Goal: Information Seeking & Learning: Learn about a topic

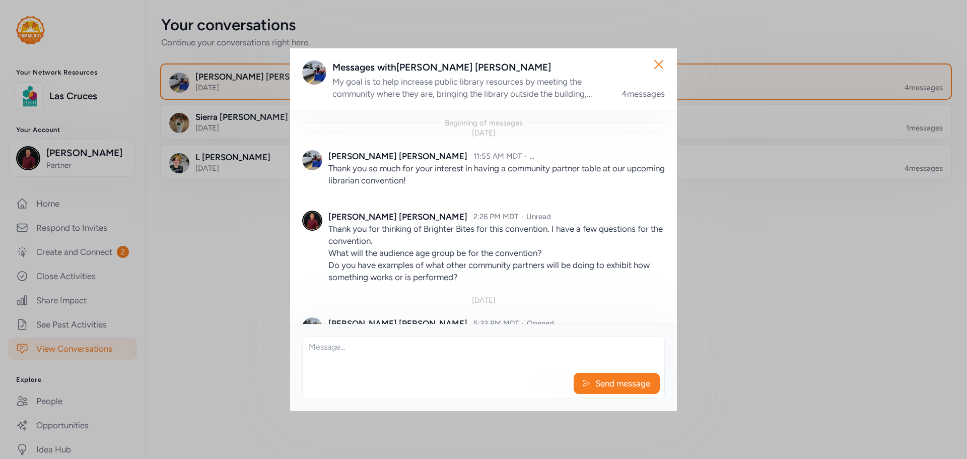
scroll to position [190, 0]
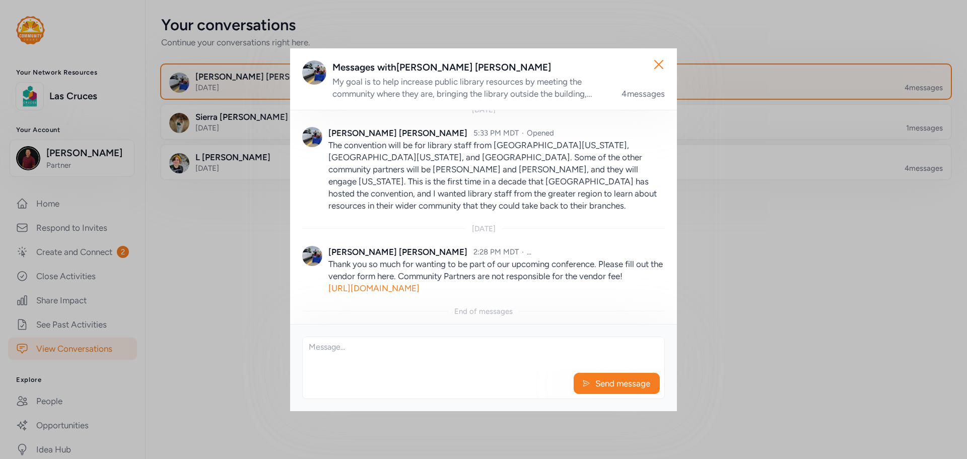
click at [419, 283] on link "[URL][DOMAIN_NAME]" at bounding box center [373, 288] width 91 height 10
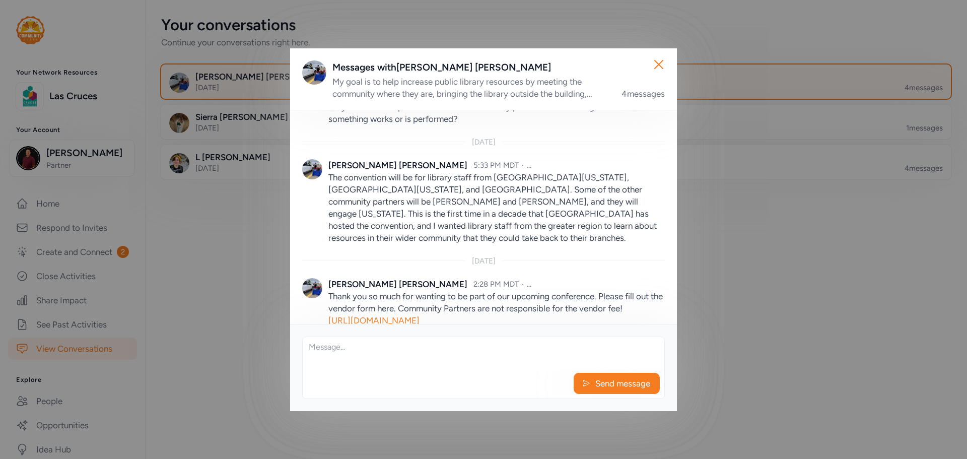
scroll to position [140, 0]
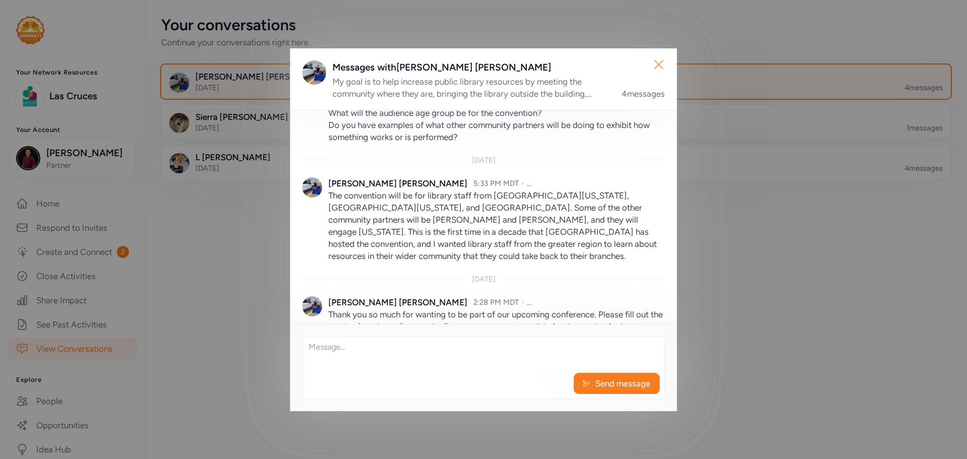
click at [659, 67] on icon "button" at bounding box center [659, 64] width 16 height 16
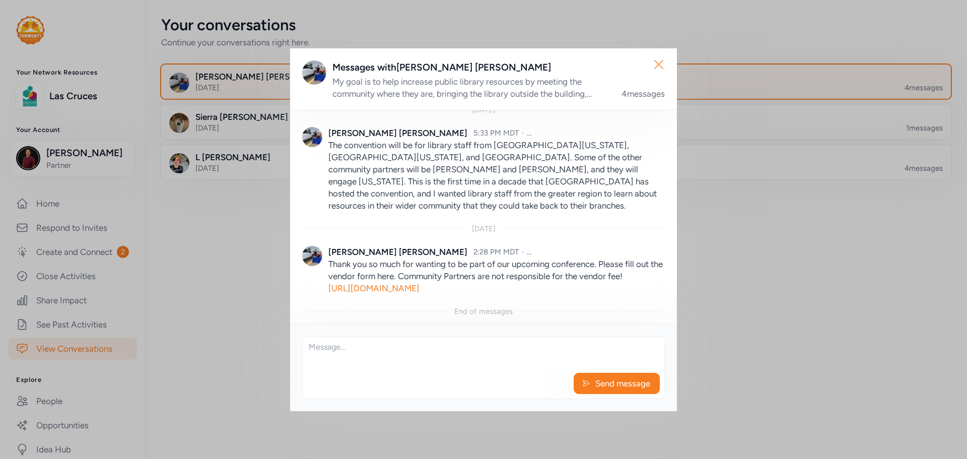
click at [657, 63] on icon "button" at bounding box center [659, 64] width 16 height 16
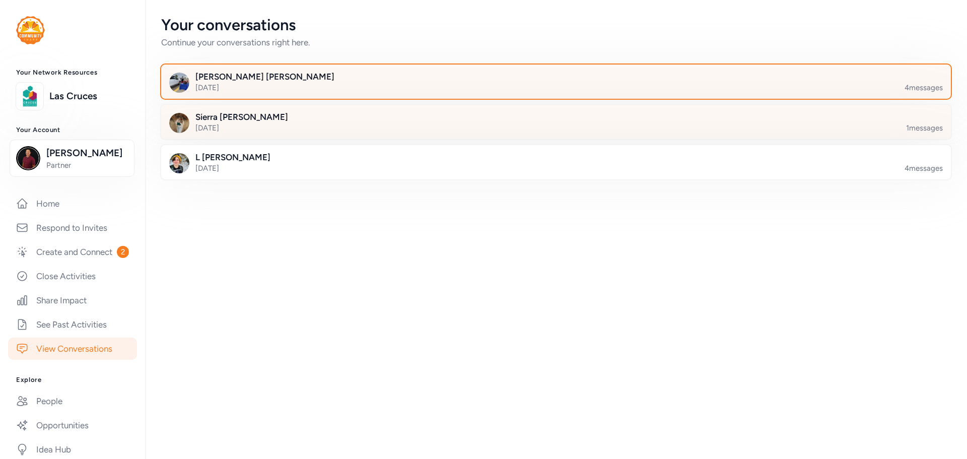
click at [502, 138] on div at bounding box center [564, 128] width 790 height 34
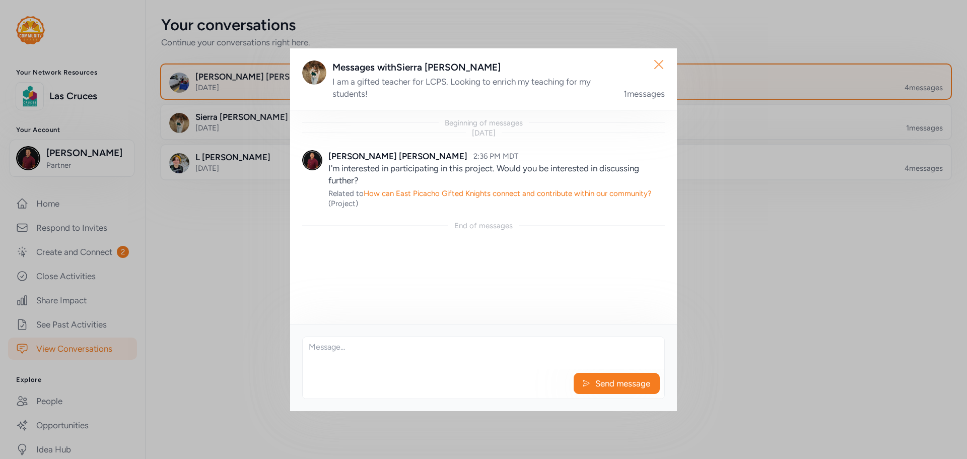
click at [666, 63] on icon "button" at bounding box center [659, 64] width 16 height 16
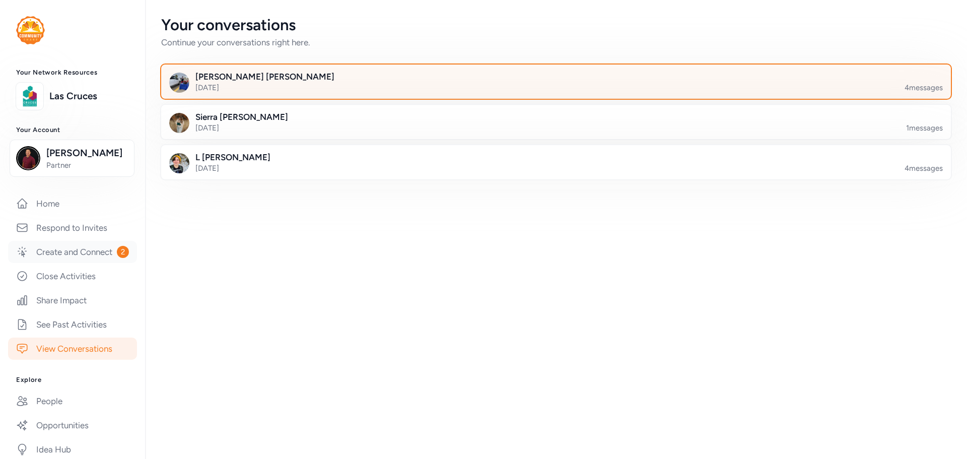
click at [77, 262] on link "Create and Connect 2" at bounding box center [72, 252] width 129 height 22
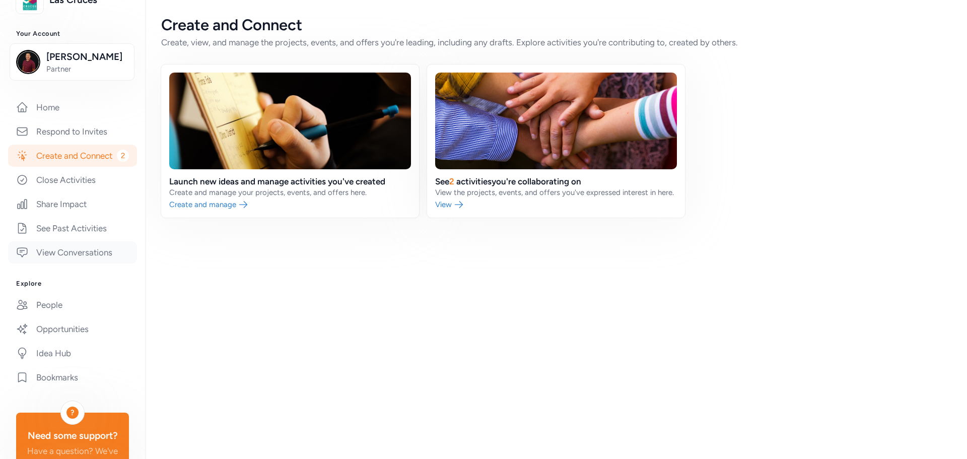
scroll to position [101, 0]
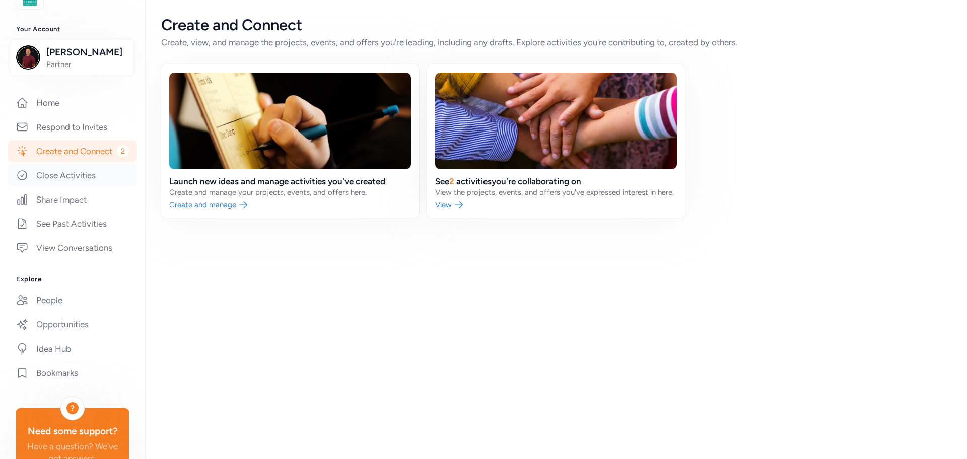
click at [75, 186] on link "Close Activities" at bounding box center [72, 175] width 129 height 22
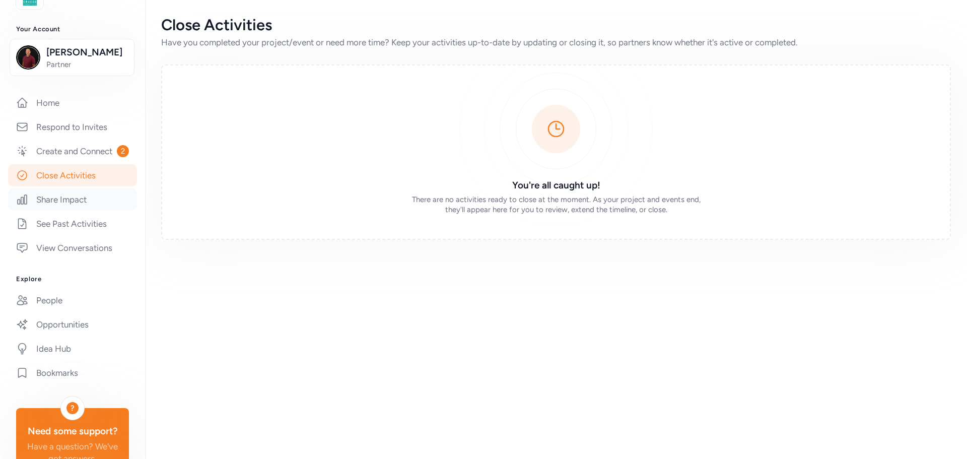
click at [75, 210] on link "Share Impact" at bounding box center [72, 199] width 129 height 22
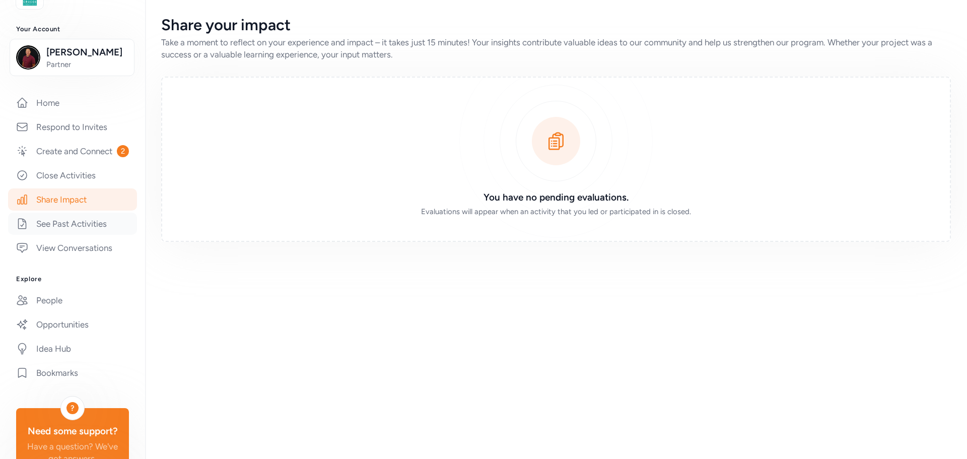
click at [75, 235] on link "See Past Activities" at bounding box center [72, 224] width 129 height 22
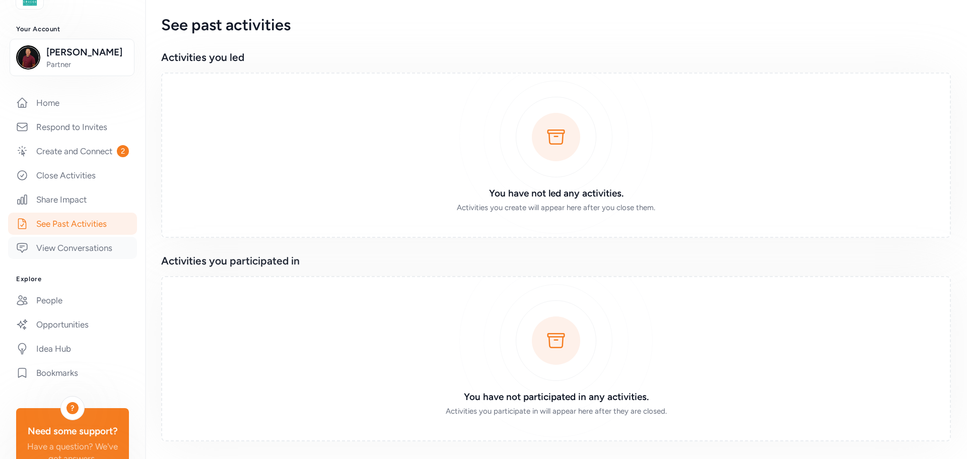
click at [79, 259] on link "View Conversations" at bounding box center [72, 248] width 129 height 22
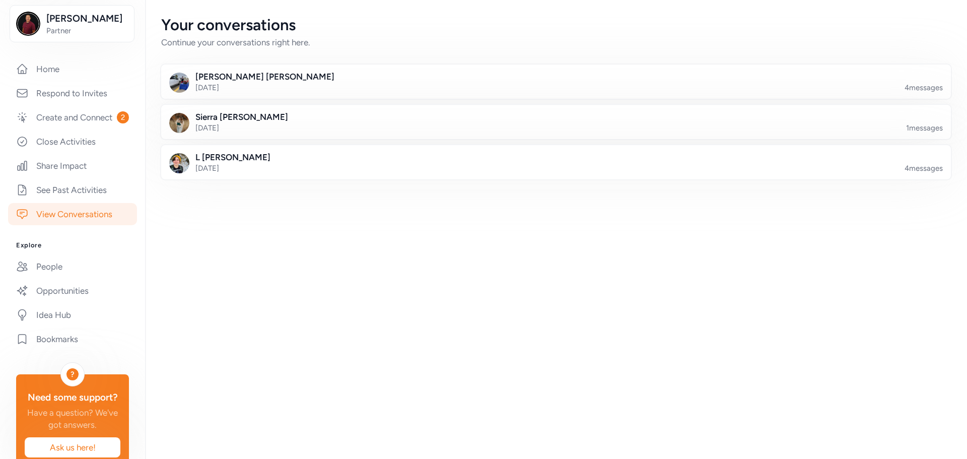
scroll to position [151, 0]
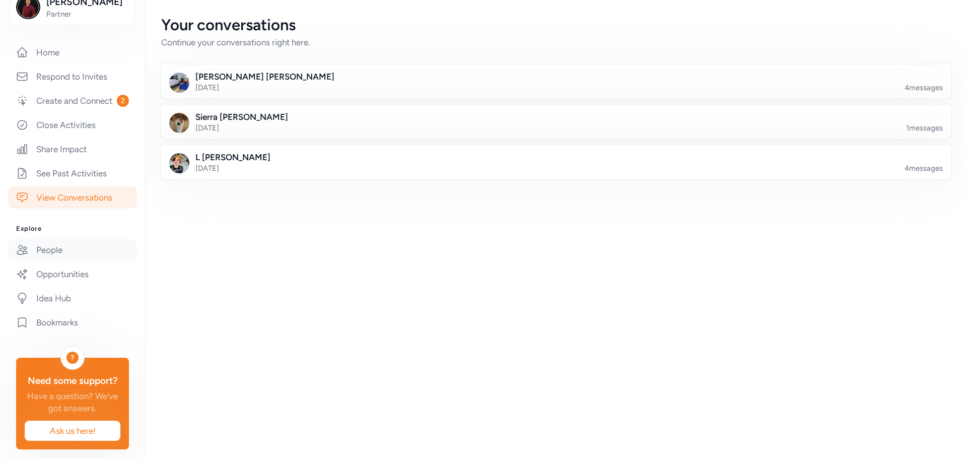
click at [86, 261] on link "People" at bounding box center [72, 250] width 129 height 22
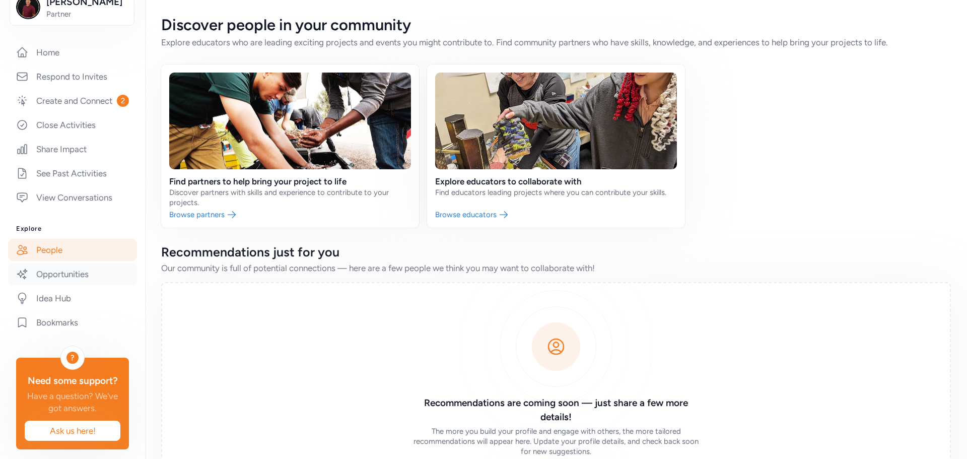
click at [84, 285] on link "Opportunities" at bounding box center [72, 274] width 129 height 22
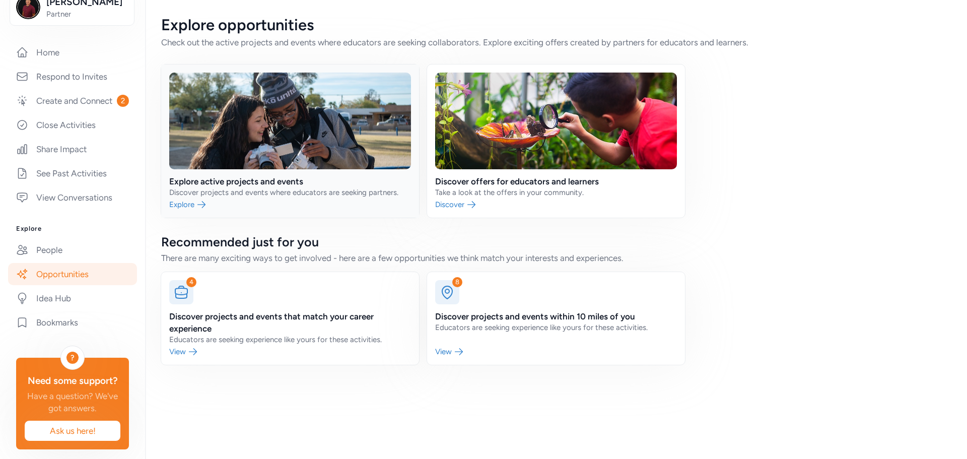
click at [282, 135] on link at bounding box center [290, 140] width 258 height 153
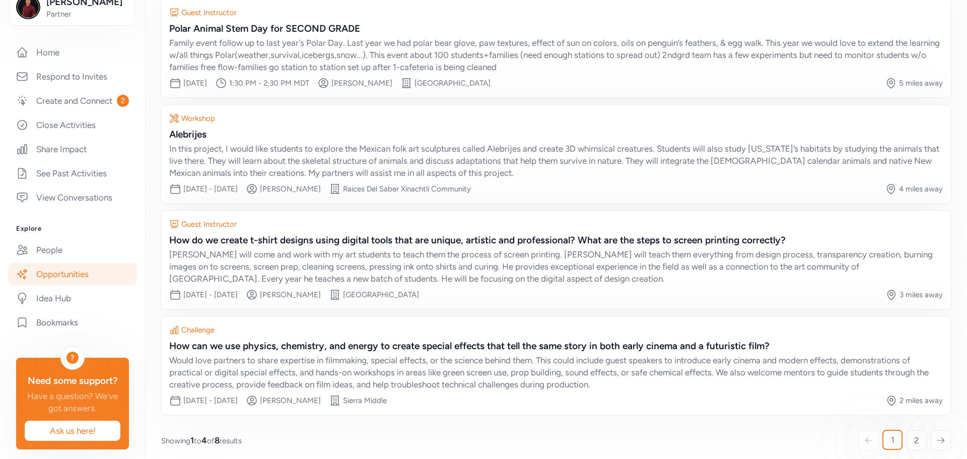
scroll to position [120, 0]
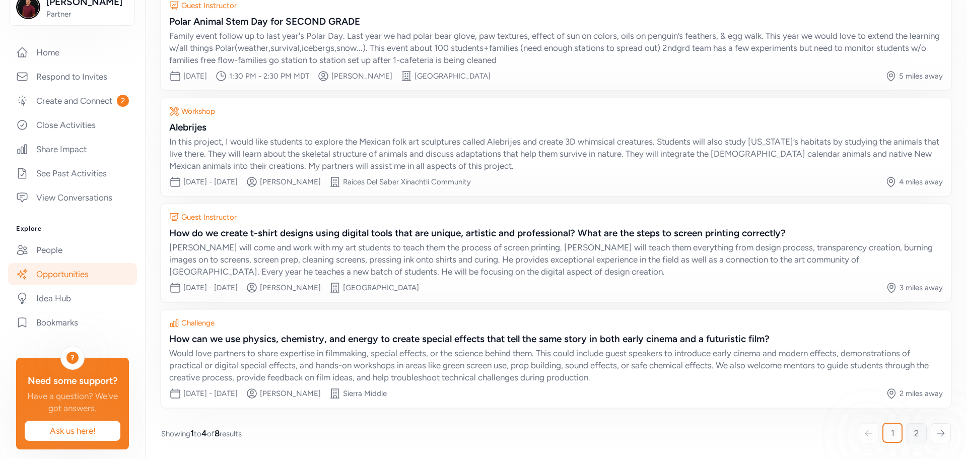
click at [906, 431] on link "2" at bounding box center [916, 433] width 20 height 20
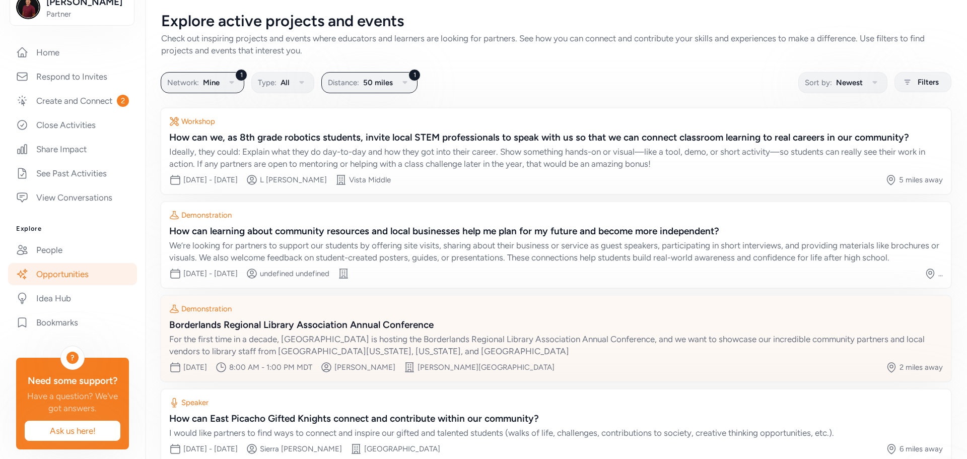
scroll to position [72, 0]
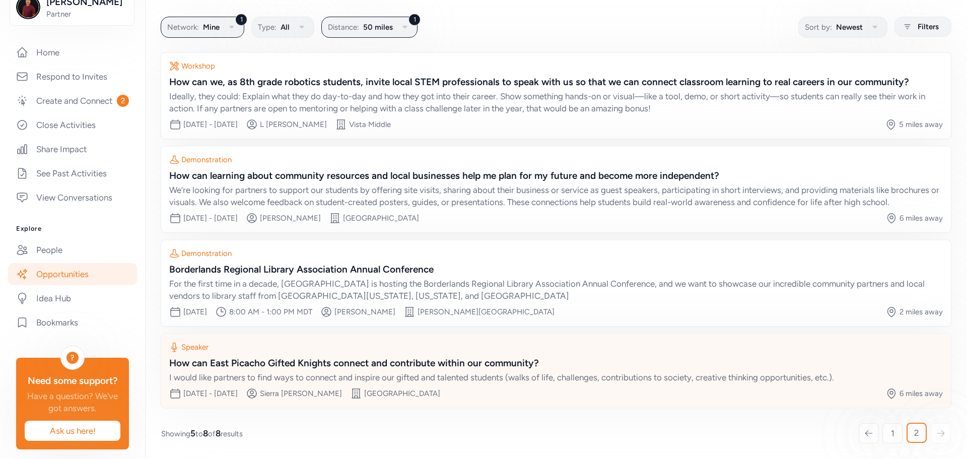
click at [714, 353] on div "Speaker How can East Picacho Gifted Knights connect and contribute within our c…" at bounding box center [556, 362] width 774 height 41
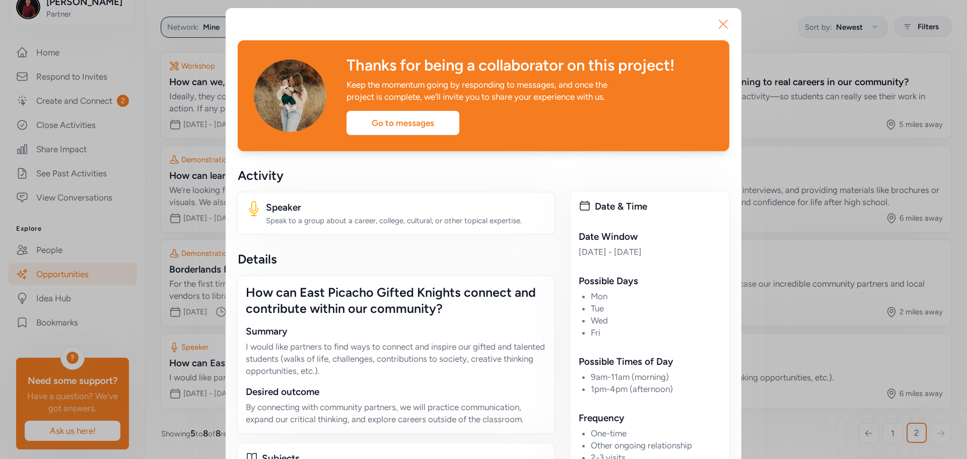
click at [722, 27] on icon "button" at bounding box center [723, 24] width 8 height 8
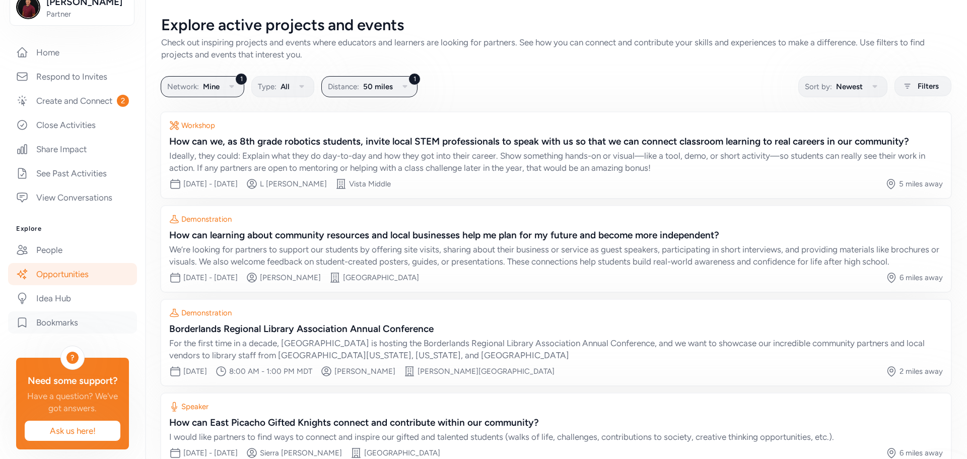
click at [95, 333] on link "Bookmarks" at bounding box center [72, 322] width 129 height 22
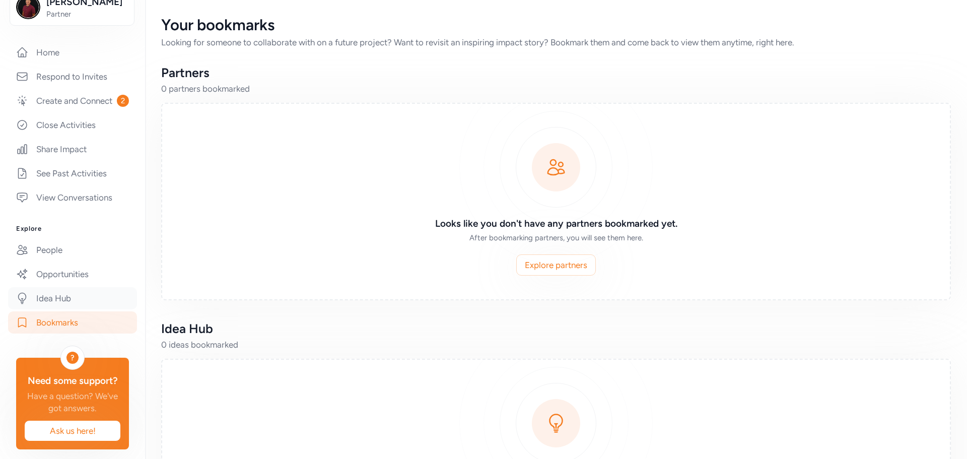
click at [90, 309] on link "Idea Hub" at bounding box center [72, 298] width 129 height 22
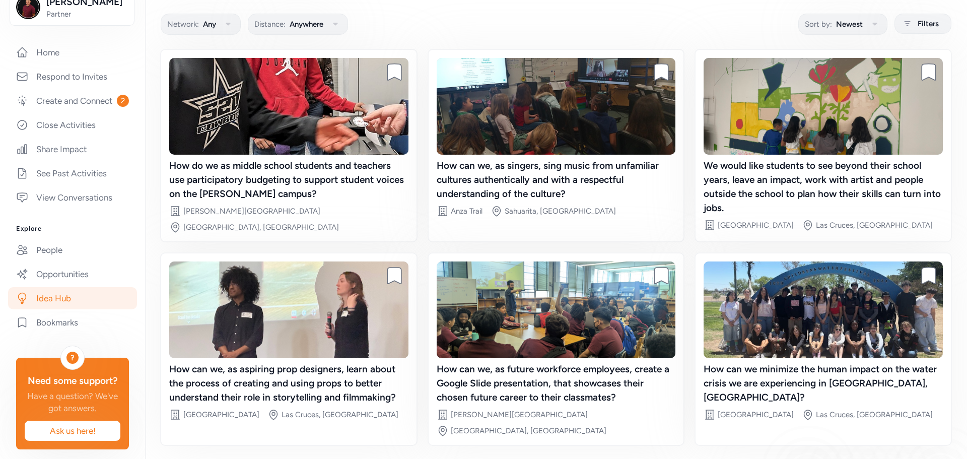
scroll to position [83, 0]
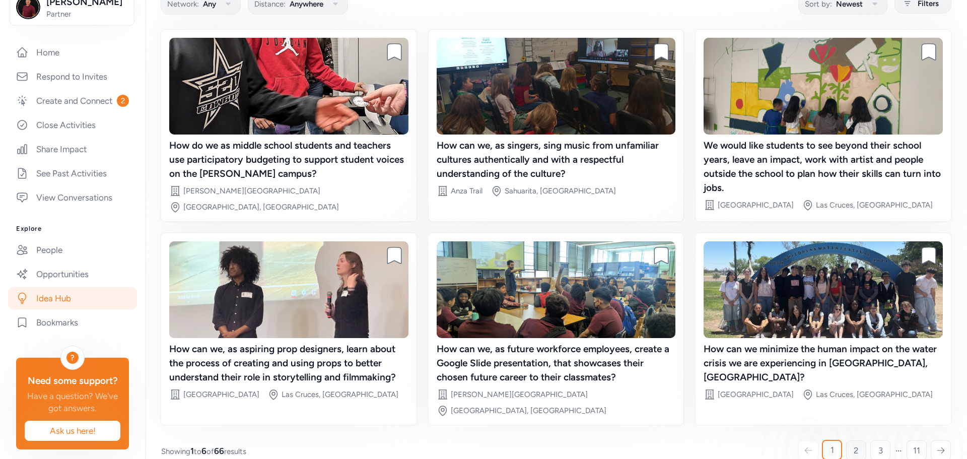
click at [856, 440] on link "2" at bounding box center [856, 450] width 20 height 20
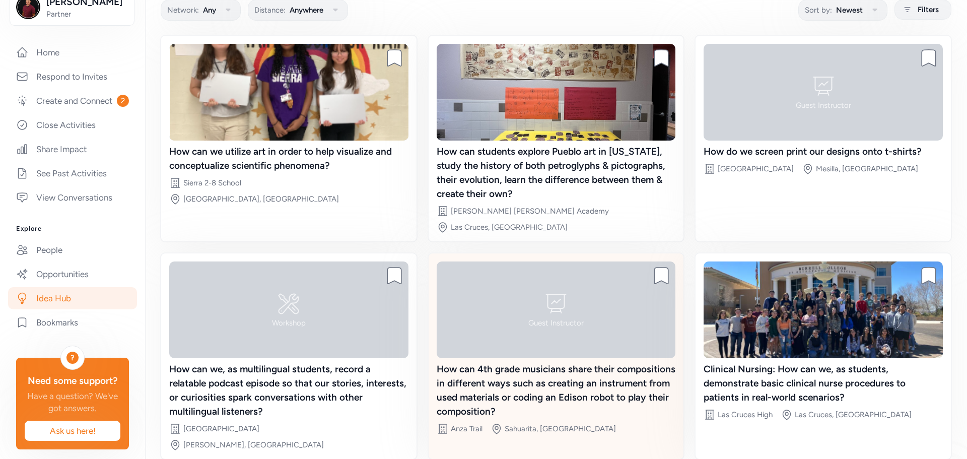
scroll to position [97, 0]
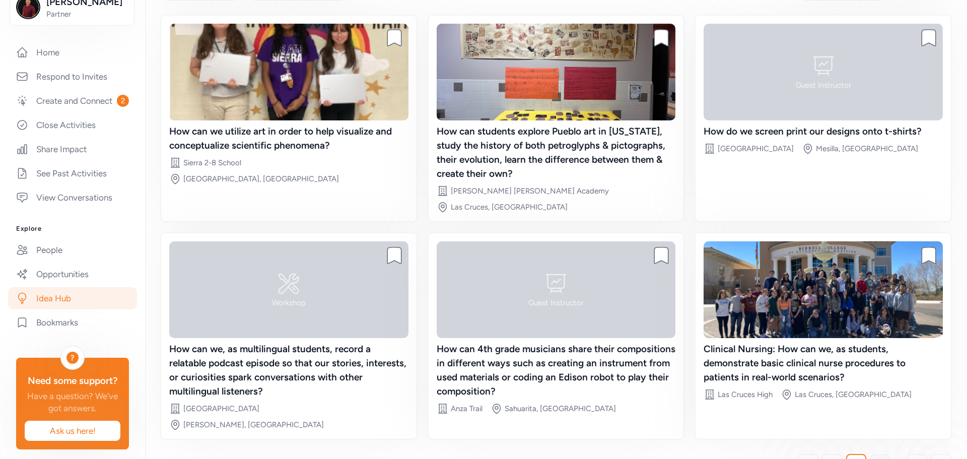
click at [870, 454] on link "3" at bounding box center [880, 464] width 20 height 20
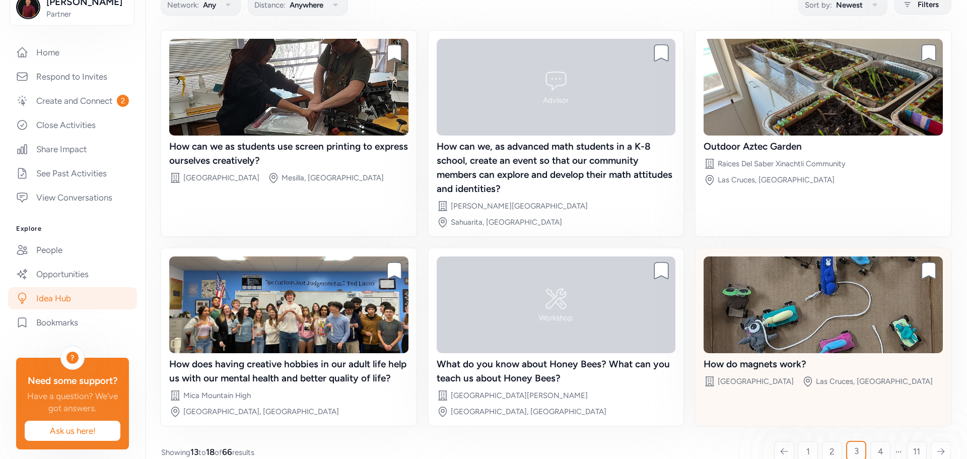
scroll to position [83, 0]
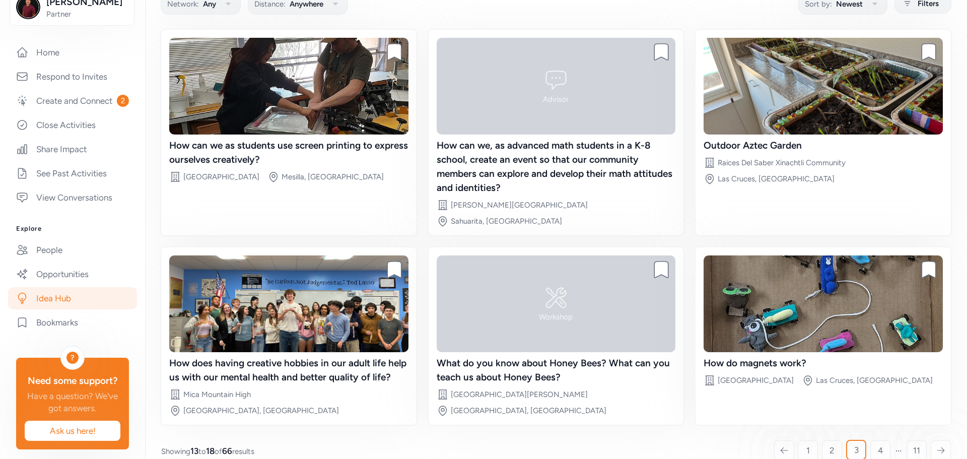
click at [936, 445] on icon at bounding box center [940, 450] width 9 height 10
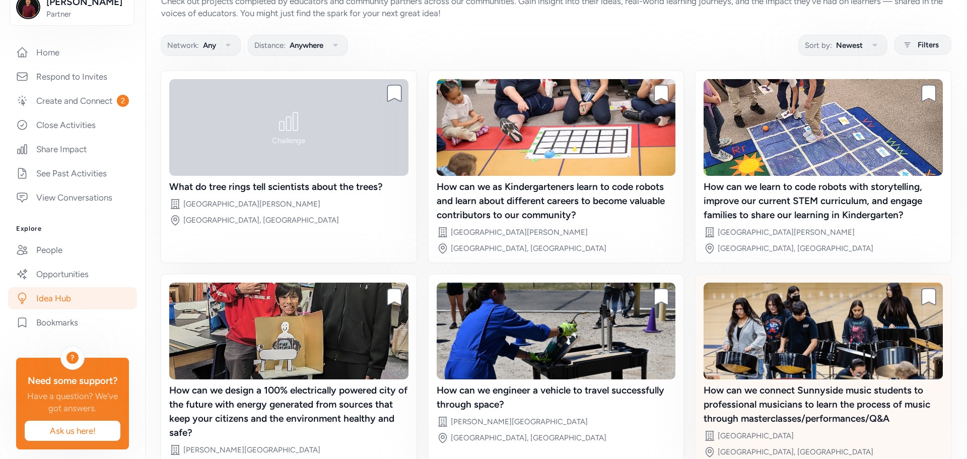
scroll to position [83, 0]
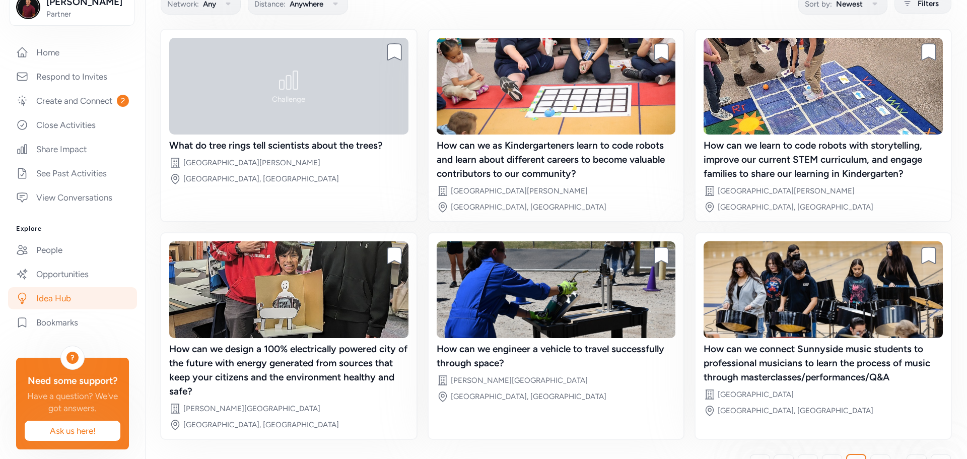
click at [931, 454] on div at bounding box center [941, 464] width 20 height 20
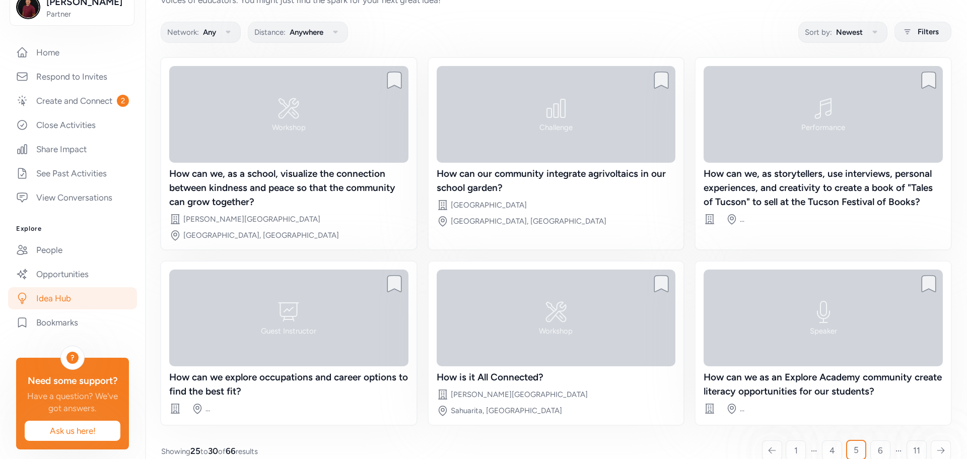
scroll to position [71, 0]
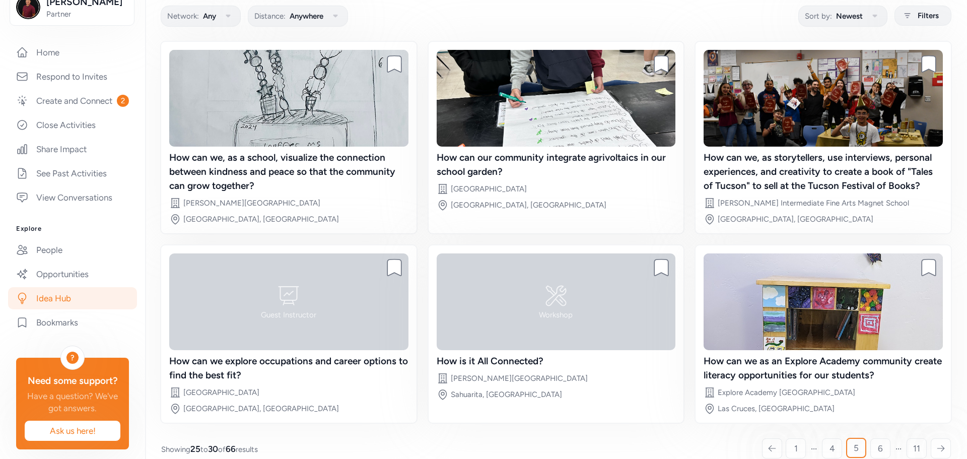
click at [937, 445] on icon at bounding box center [940, 448] width 7 height 6
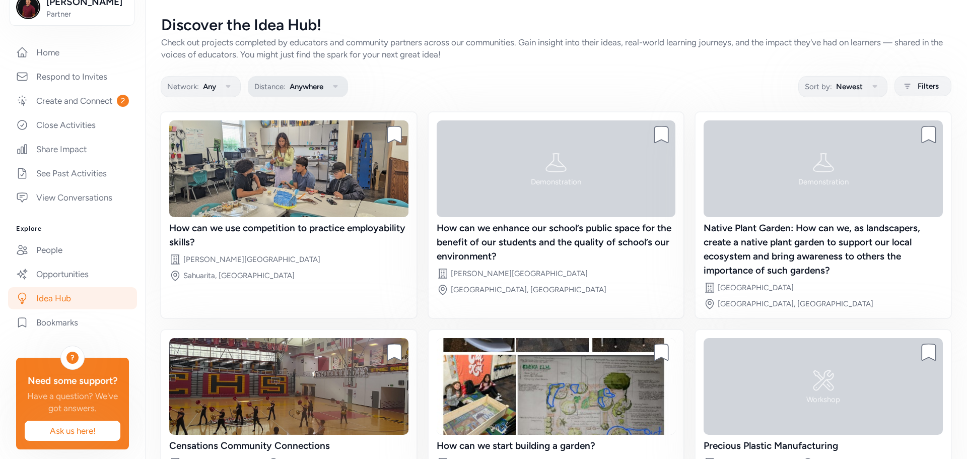
click at [294, 90] on span "Anywhere" at bounding box center [307, 87] width 34 height 12
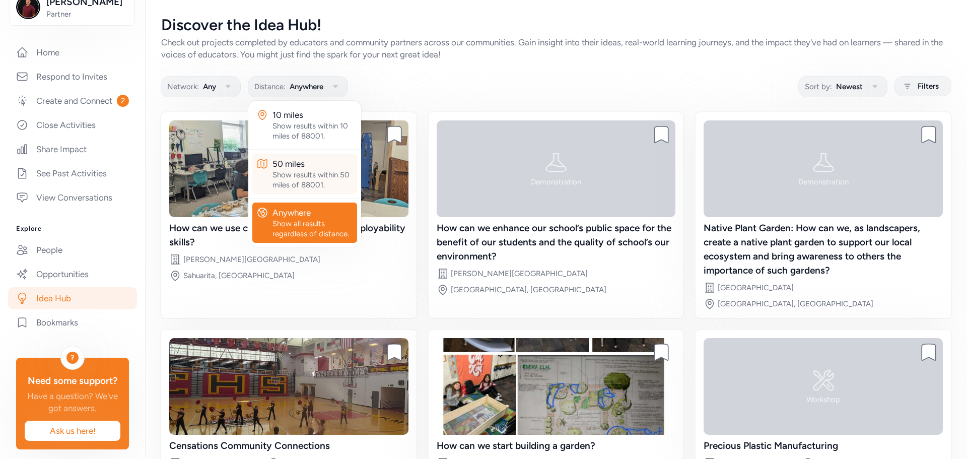
click at [335, 171] on div "Show results within 50 miles of 88001." at bounding box center [312, 180] width 81 height 20
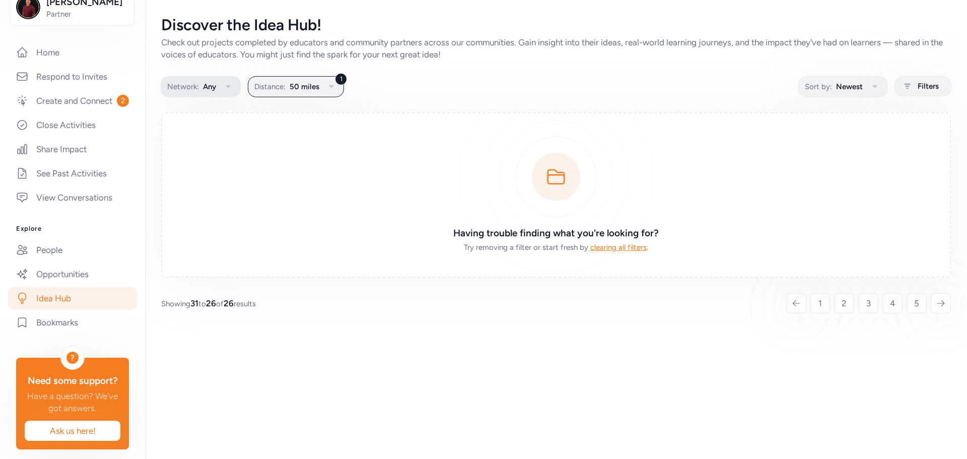
click at [221, 86] on button "Network: Any" at bounding box center [201, 86] width 80 height 21
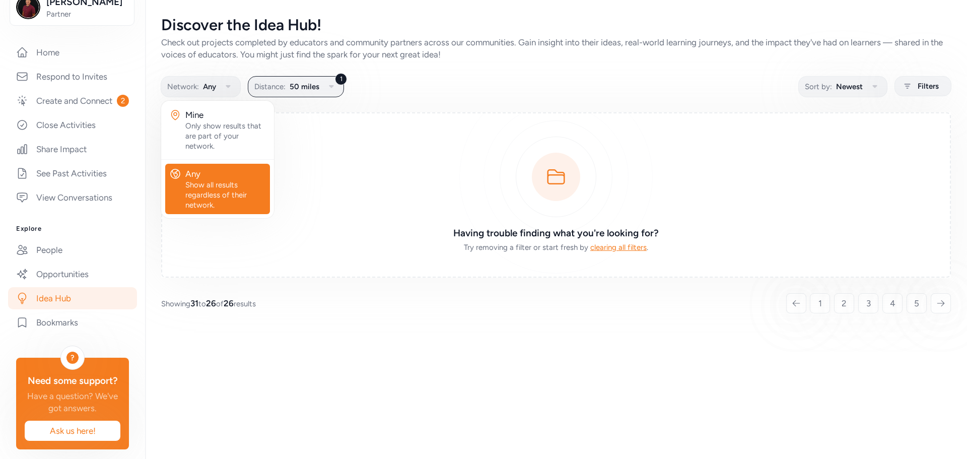
click at [665, 72] on div "Discover the Idea Hub! Check out projects completed by educators and community …" at bounding box center [556, 164] width 822 height 329
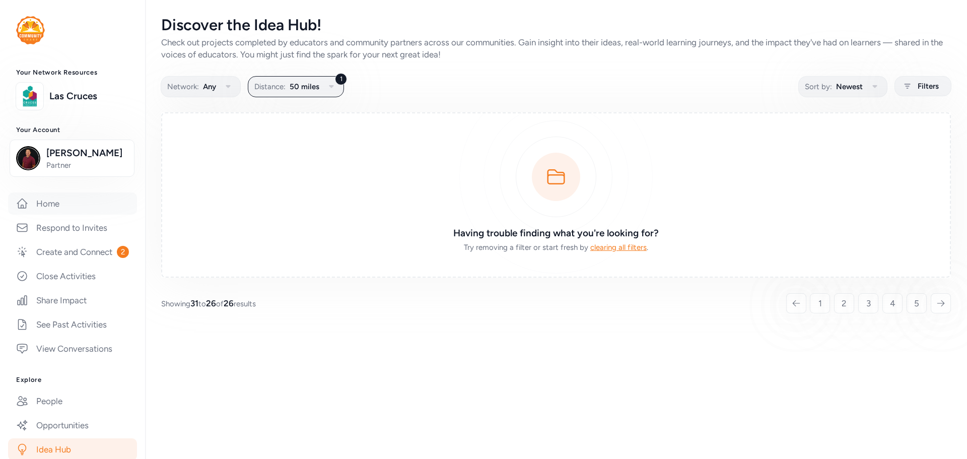
click at [57, 215] on link "Home" at bounding box center [72, 203] width 129 height 22
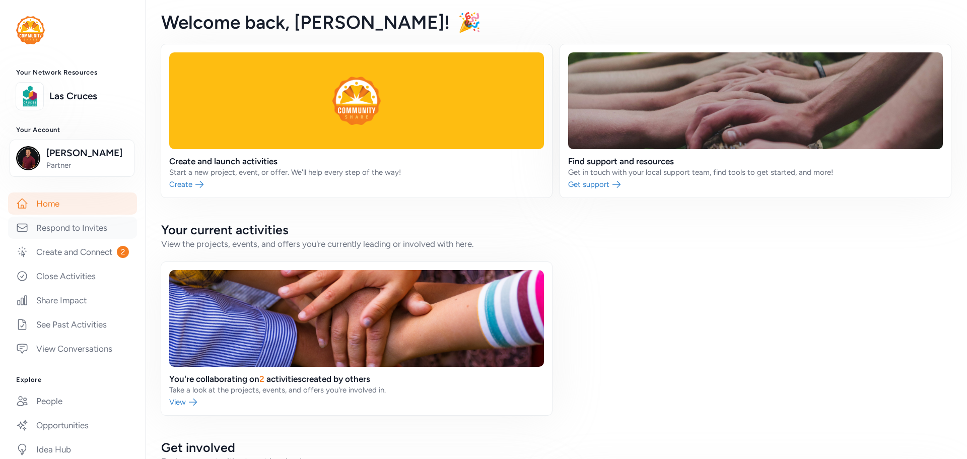
click at [97, 239] on link "Respond to Invites" at bounding box center [72, 228] width 129 height 22
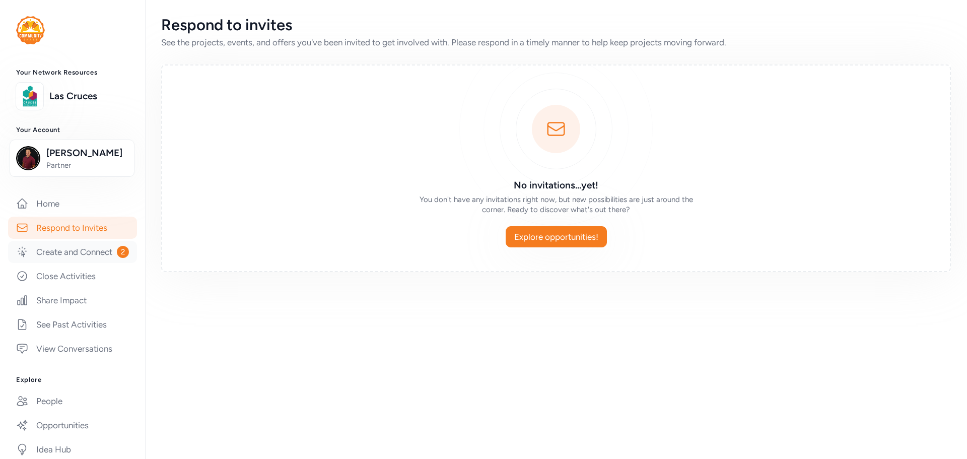
click at [74, 263] on link "Create and Connect 2" at bounding box center [72, 252] width 129 height 22
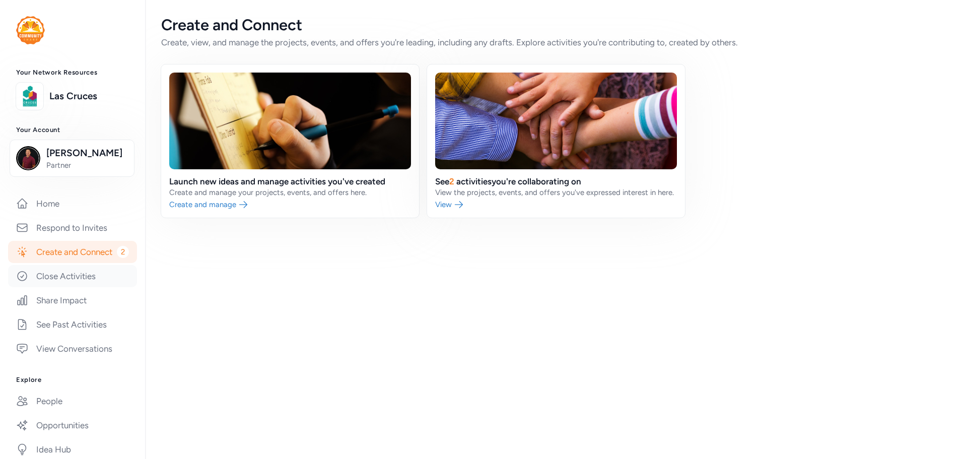
click at [99, 287] on link "Close Activities" at bounding box center [72, 276] width 129 height 22
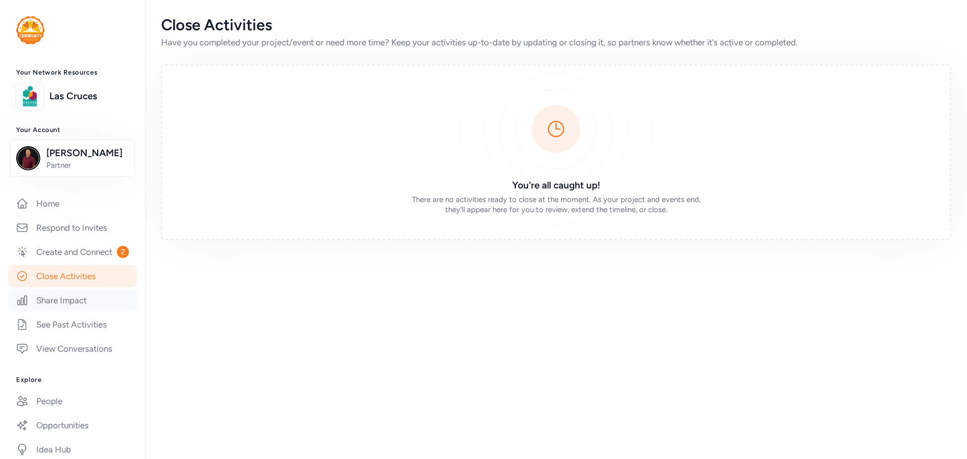
click at [90, 311] on link "Share Impact" at bounding box center [72, 300] width 129 height 22
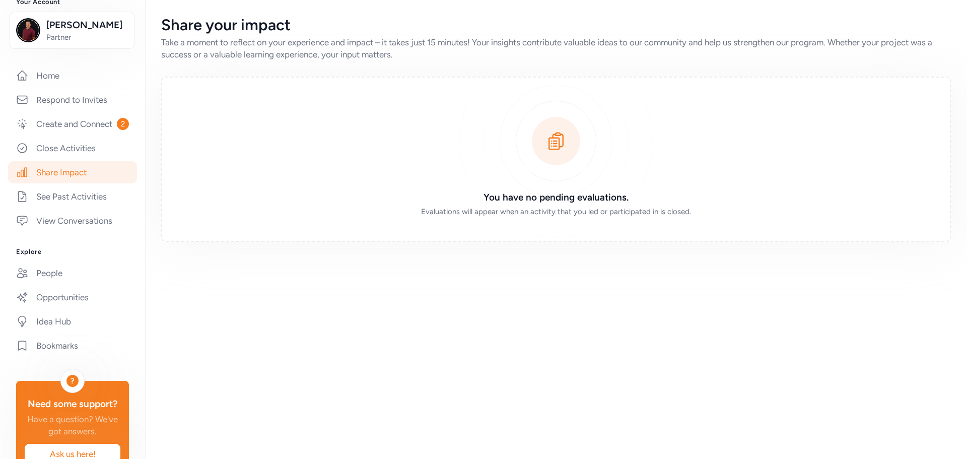
scroll to position [198, 0]
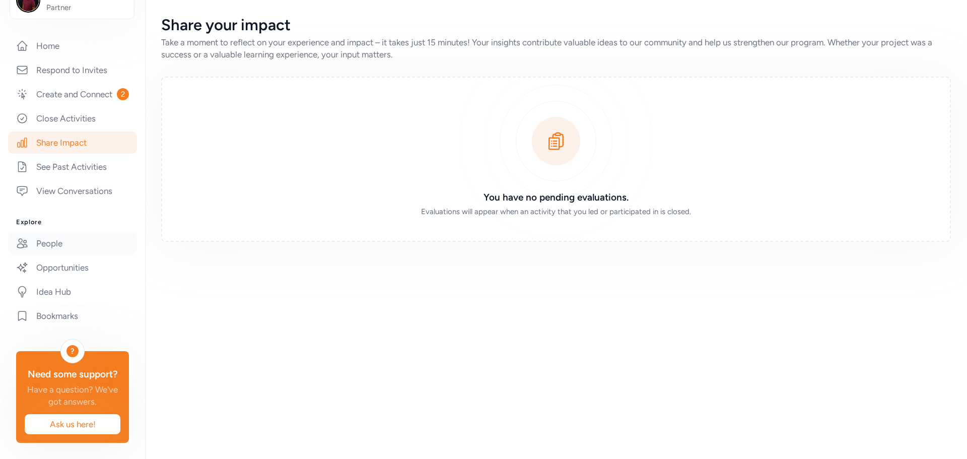
click at [77, 232] on link "People" at bounding box center [72, 243] width 129 height 22
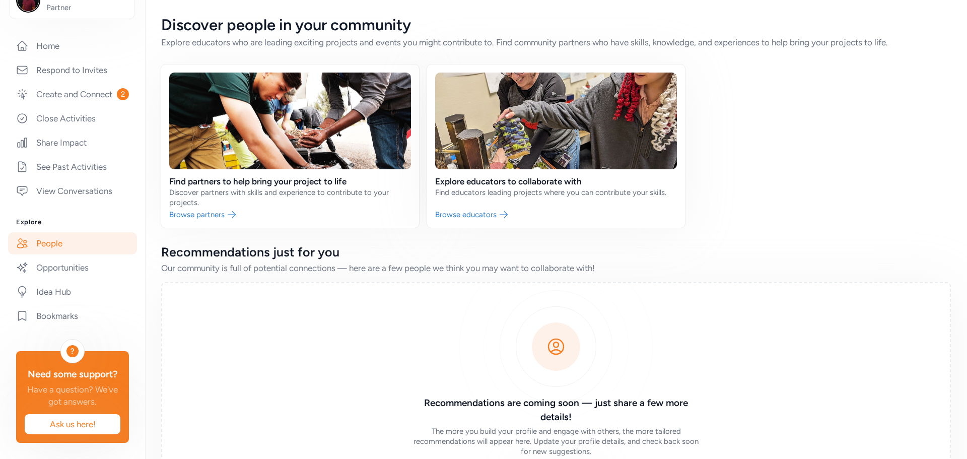
click at [53, 232] on link "People" at bounding box center [72, 243] width 129 height 22
click at [53, 35] on link "Home" at bounding box center [72, 46] width 129 height 22
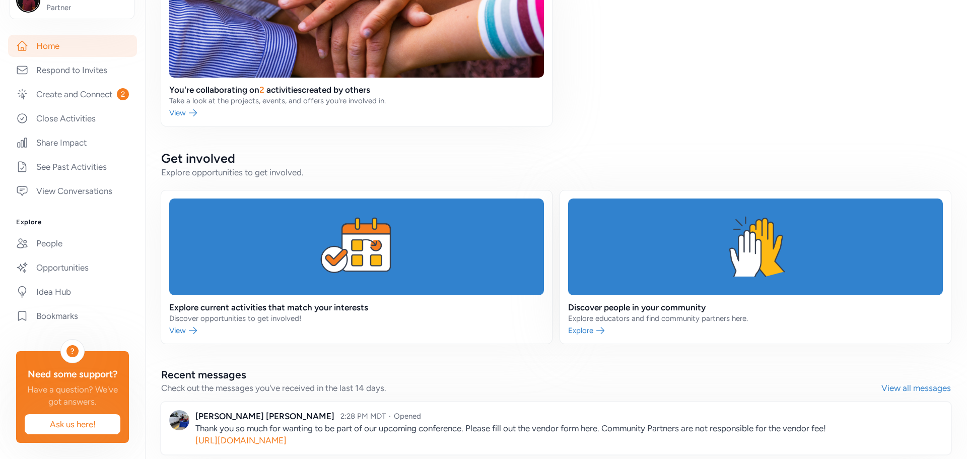
scroll to position [333, 0]
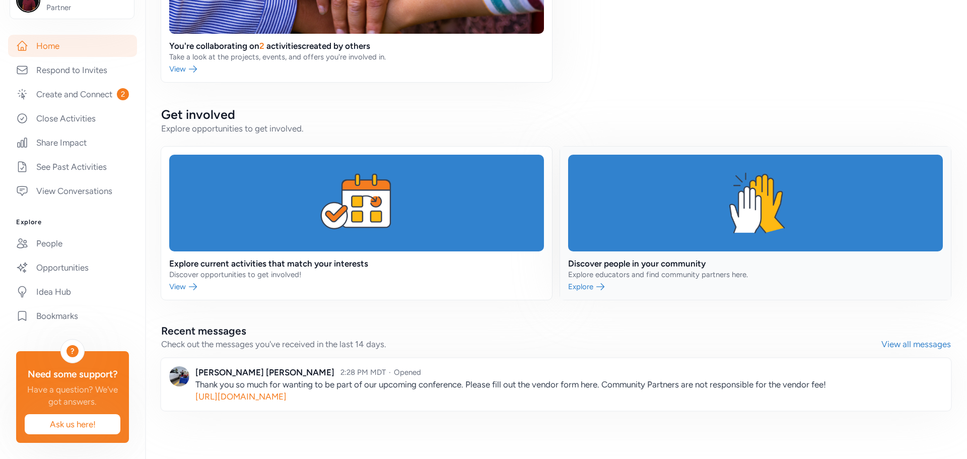
click at [590, 175] on link at bounding box center [755, 223] width 391 height 153
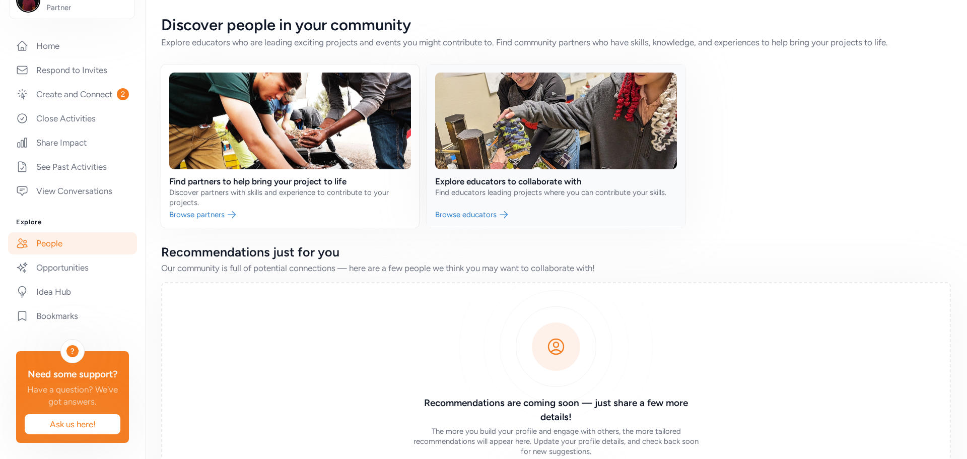
click at [469, 208] on link at bounding box center [556, 145] width 258 height 163
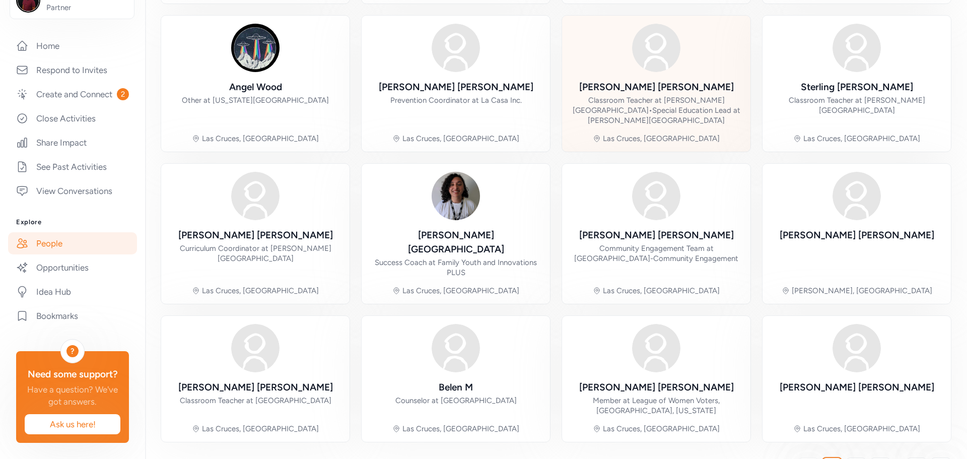
scroll to position [234, 0]
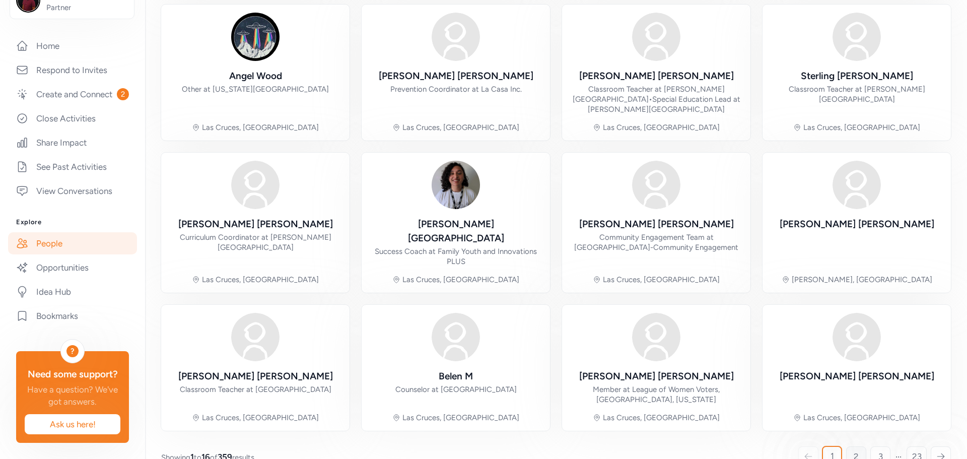
click at [854, 450] on span "2" at bounding box center [856, 456] width 5 height 12
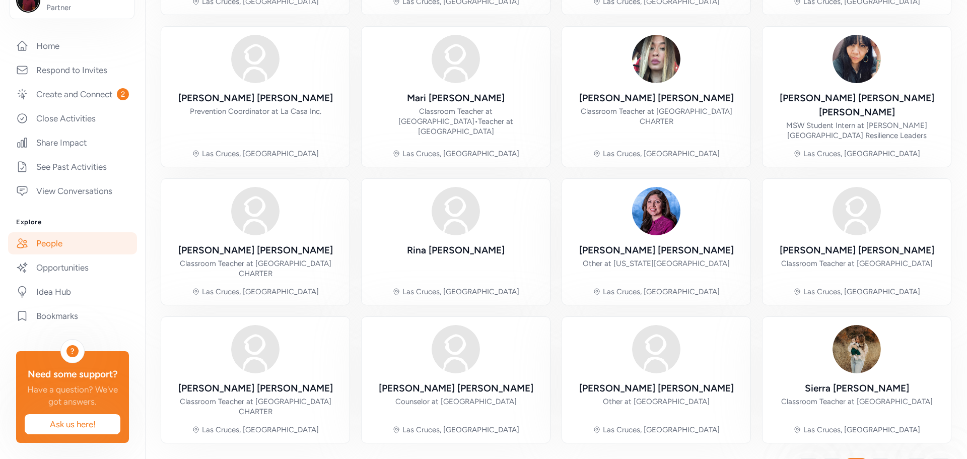
scroll to position [224, 0]
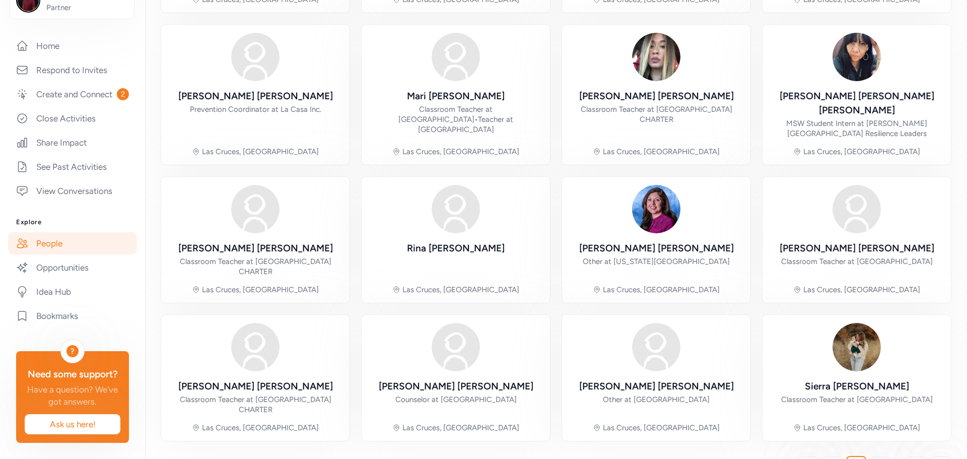
click at [870, 456] on link "3" at bounding box center [880, 466] width 20 height 20
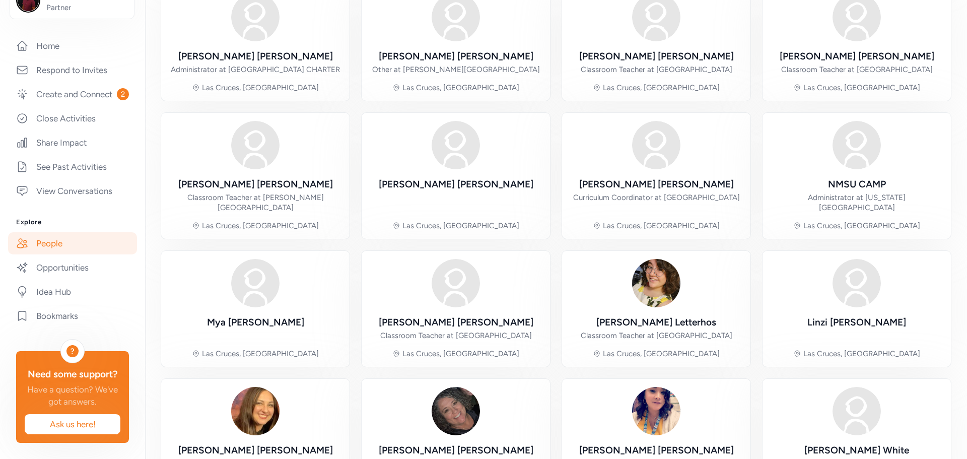
scroll to position [224, 0]
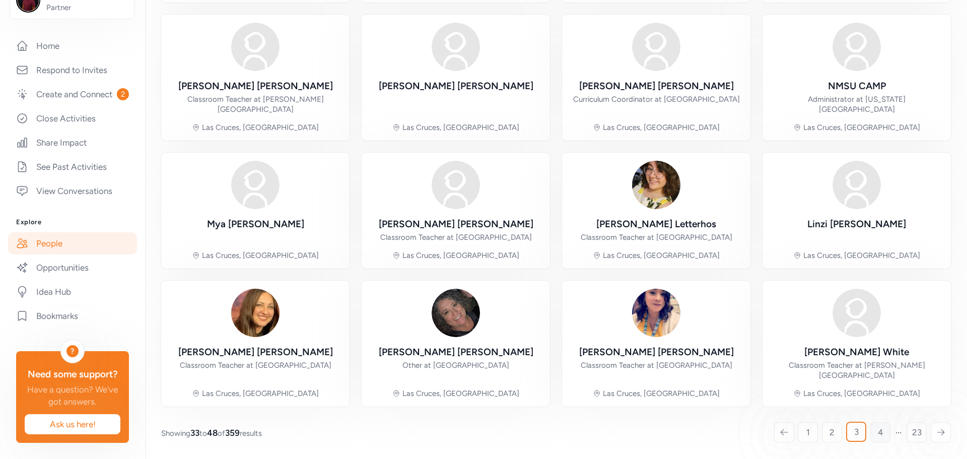
click at [878, 433] on span "4" at bounding box center [881, 432] width 6 height 12
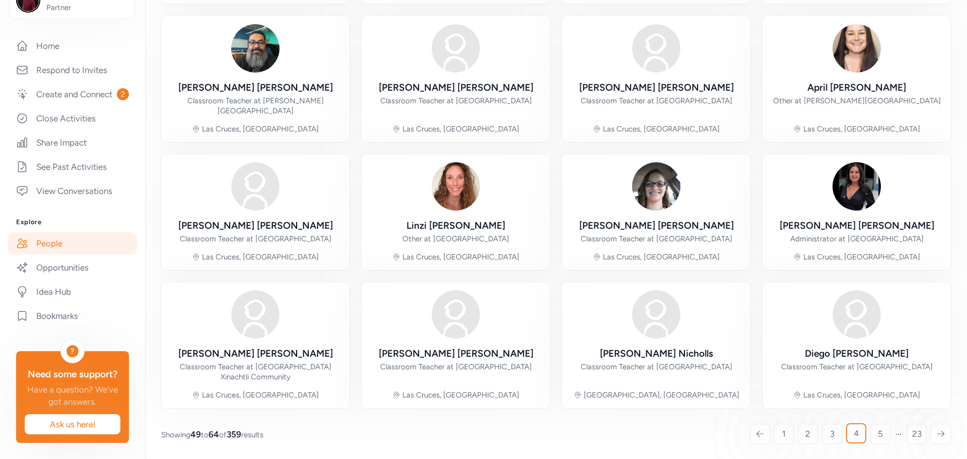
scroll to position [224, 0]
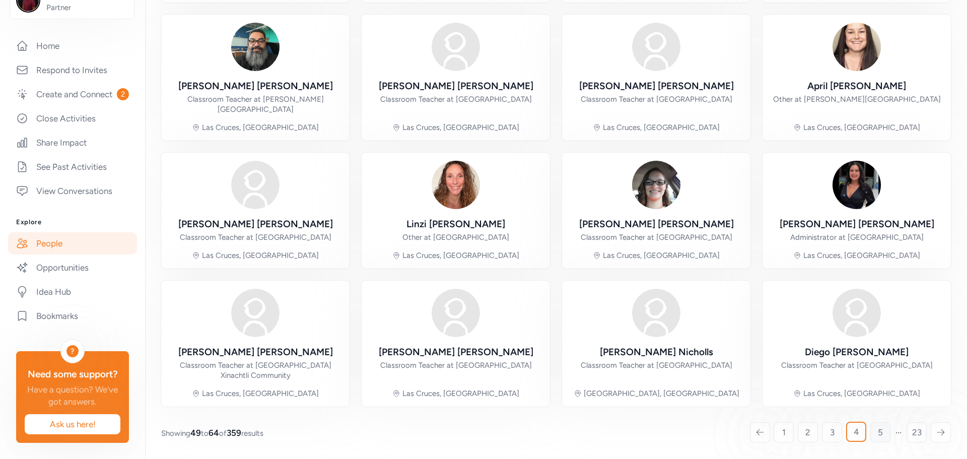
click at [878, 434] on span "5" at bounding box center [880, 432] width 5 height 12
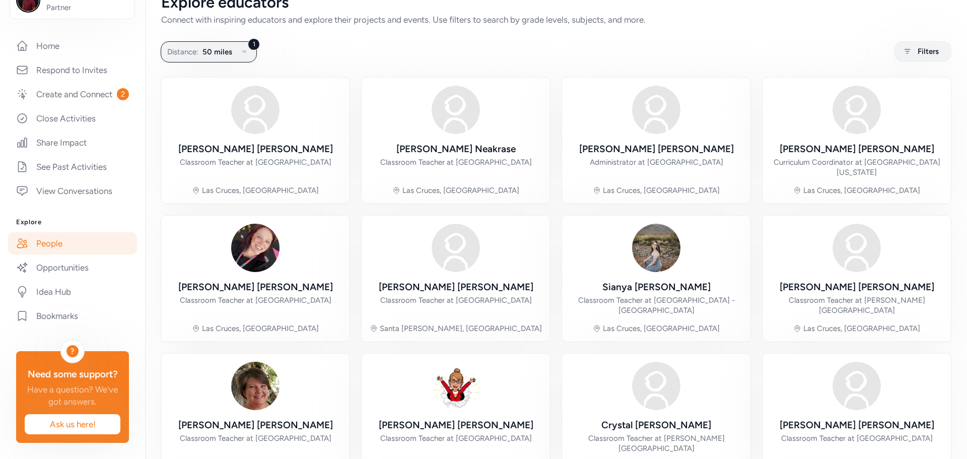
scroll to position [22, 0]
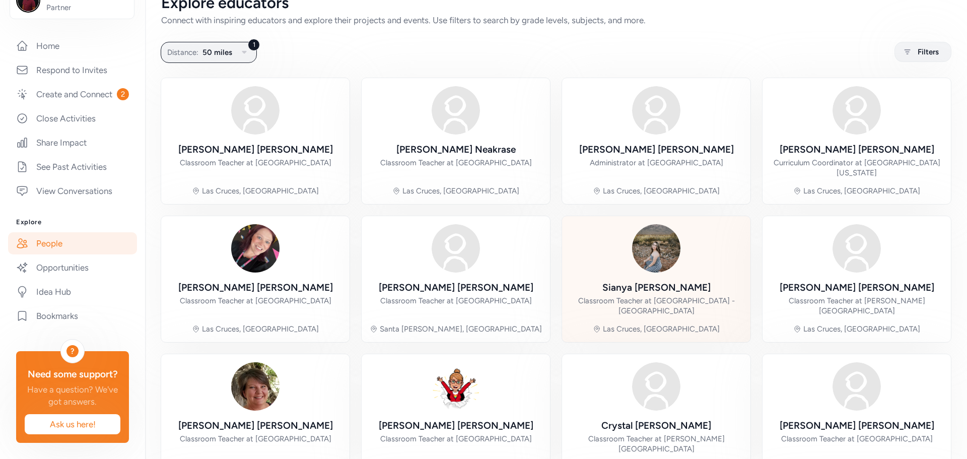
click at [662, 257] on img at bounding box center [656, 248] width 48 height 48
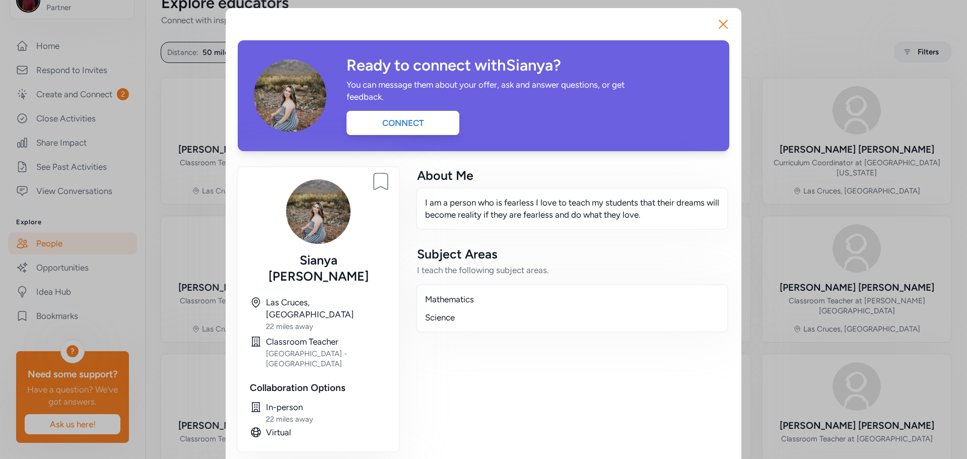
click at [284, 99] on img at bounding box center [290, 95] width 73 height 73
click at [269, 95] on img at bounding box center [290, 95] width 73 height 73
click at [314, 211] on img at bounding box center [318, 211] width 64 height 64
click at [717, 23] on icon "button" at bounding box center [723, 24] width 16 height 16
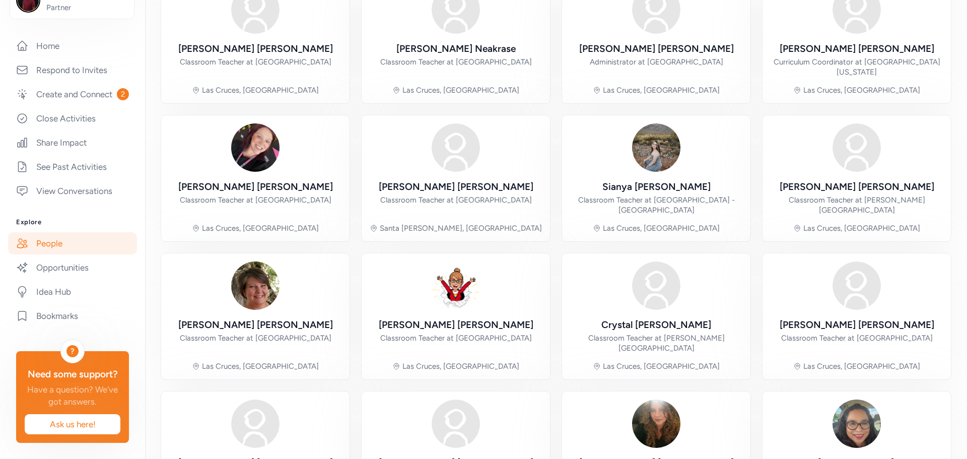
scroll to position [224, 0]
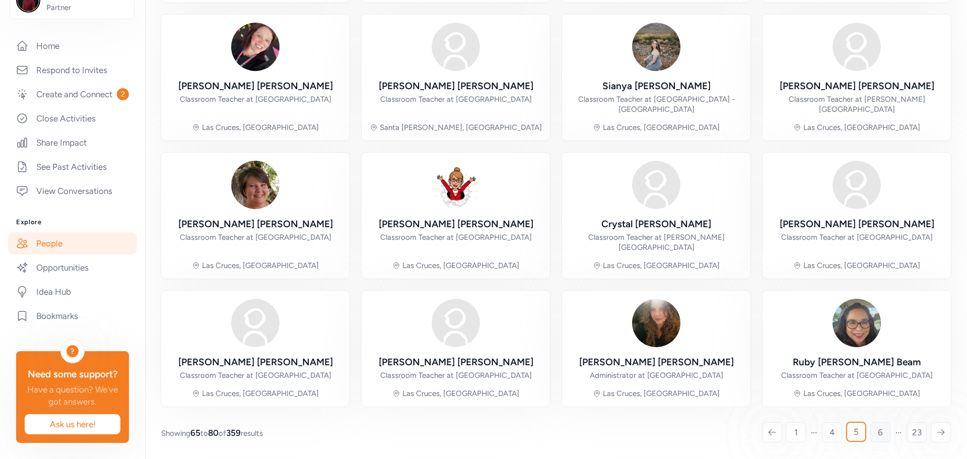
click at [878, 435] on span "6" at bounding box center [880, 432] width 5 height 12
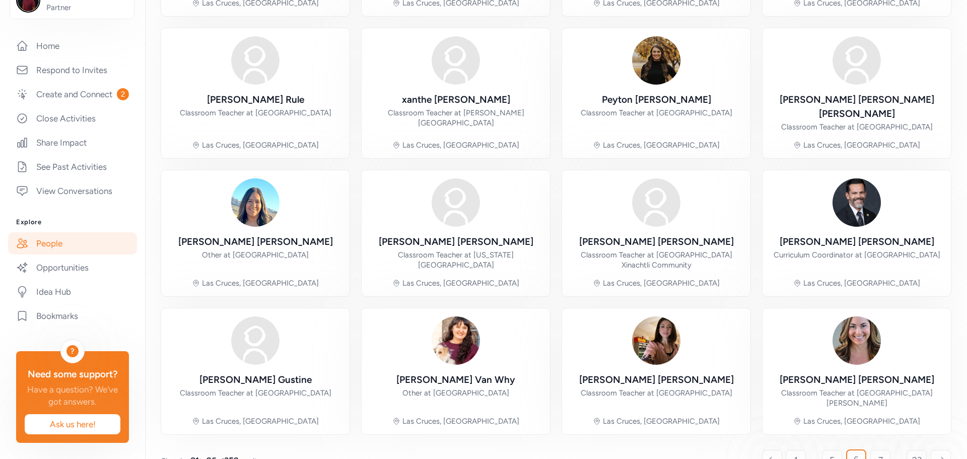
scroll to position [214, 0]
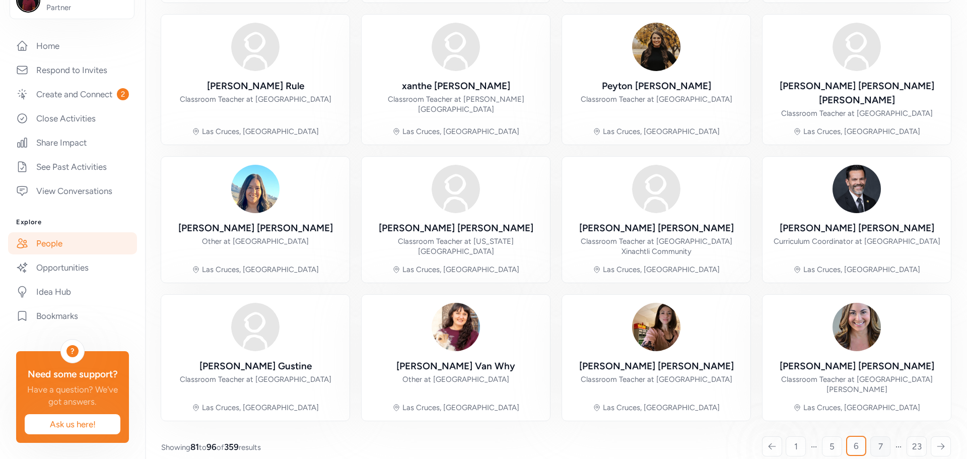
click at [870, 438] on link "7" at bounding box center [880, 446] width 20 height 20
